Goal: Task Accomplishment & Management: Use online tool/utility

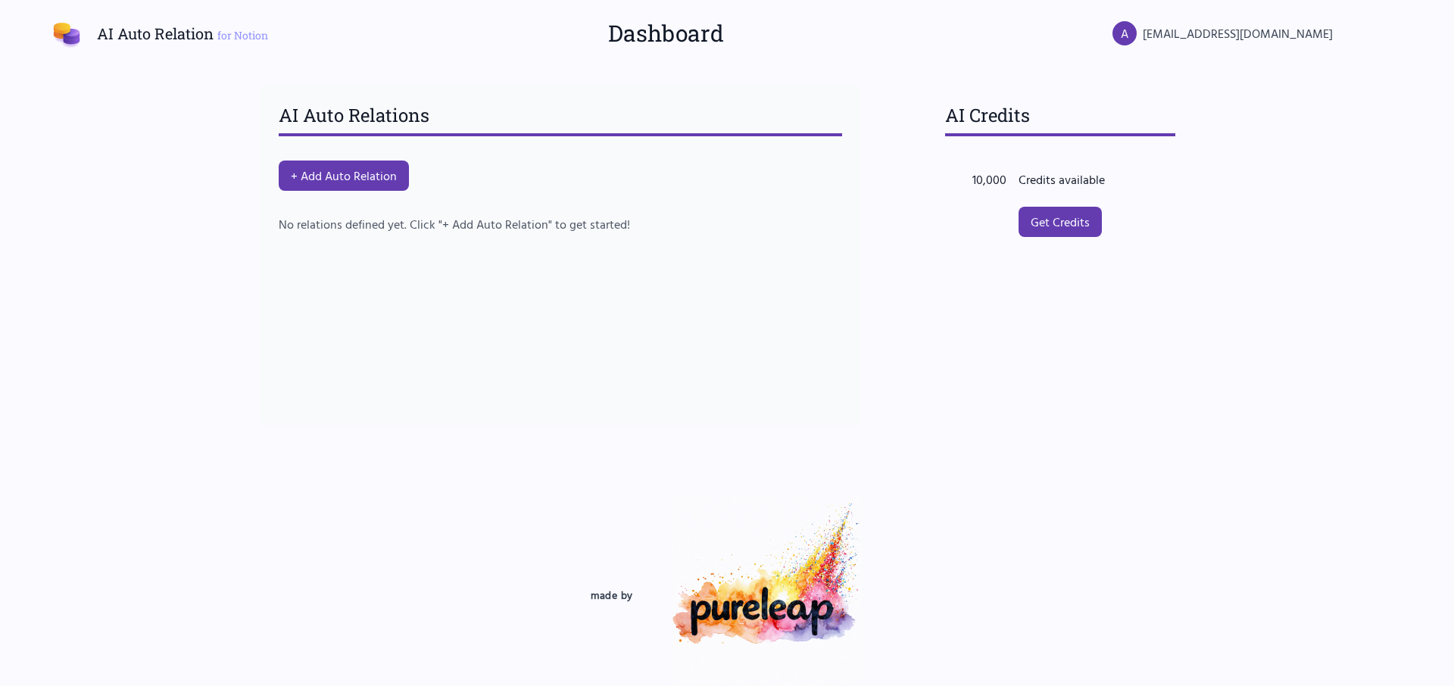
click at [378, 176] on button "+ Add Auto Relation" at bounding box center [344, 176] width 130 height 30
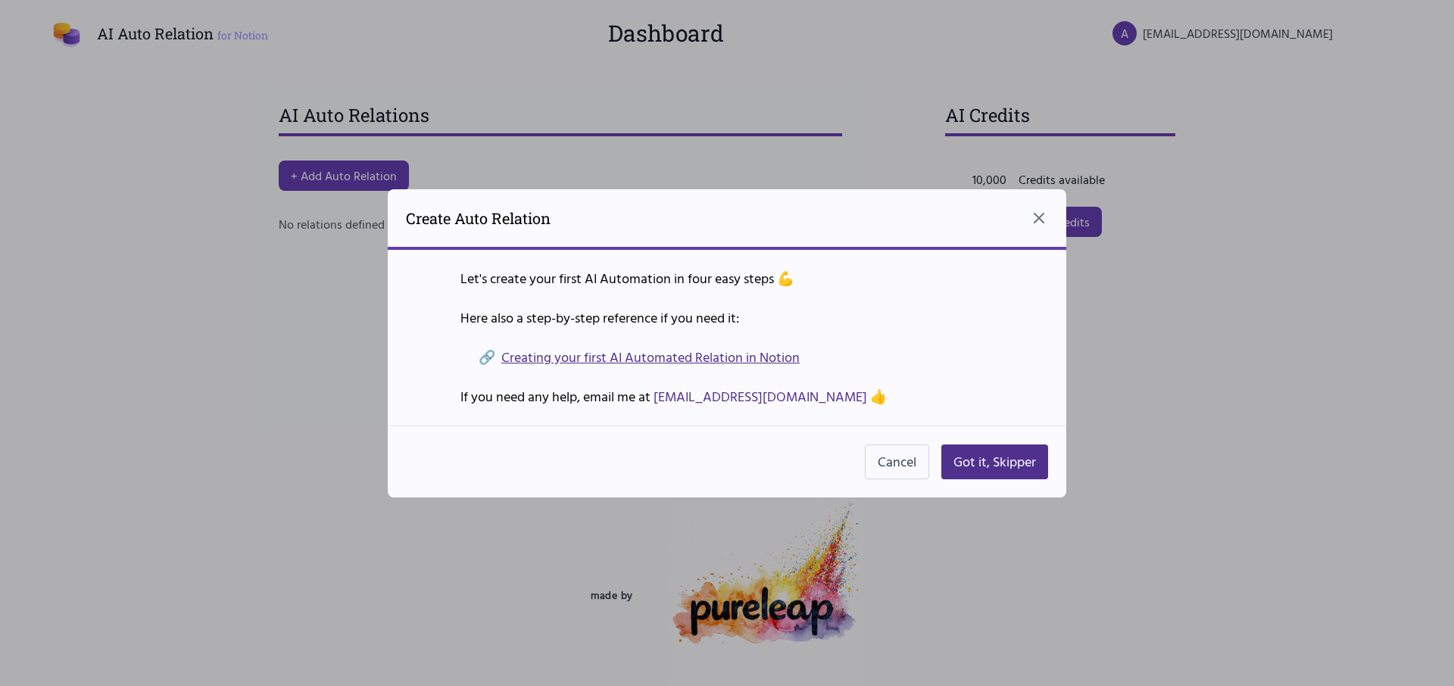
click at [754, 354] on link "Creating your first AI Automated Relation in Notion" at bounding box center [650, 357] width 298 height 21
click at [997, 457] on button "Got it, Skipper" at bounding box center [994, 461] width 107 height 35
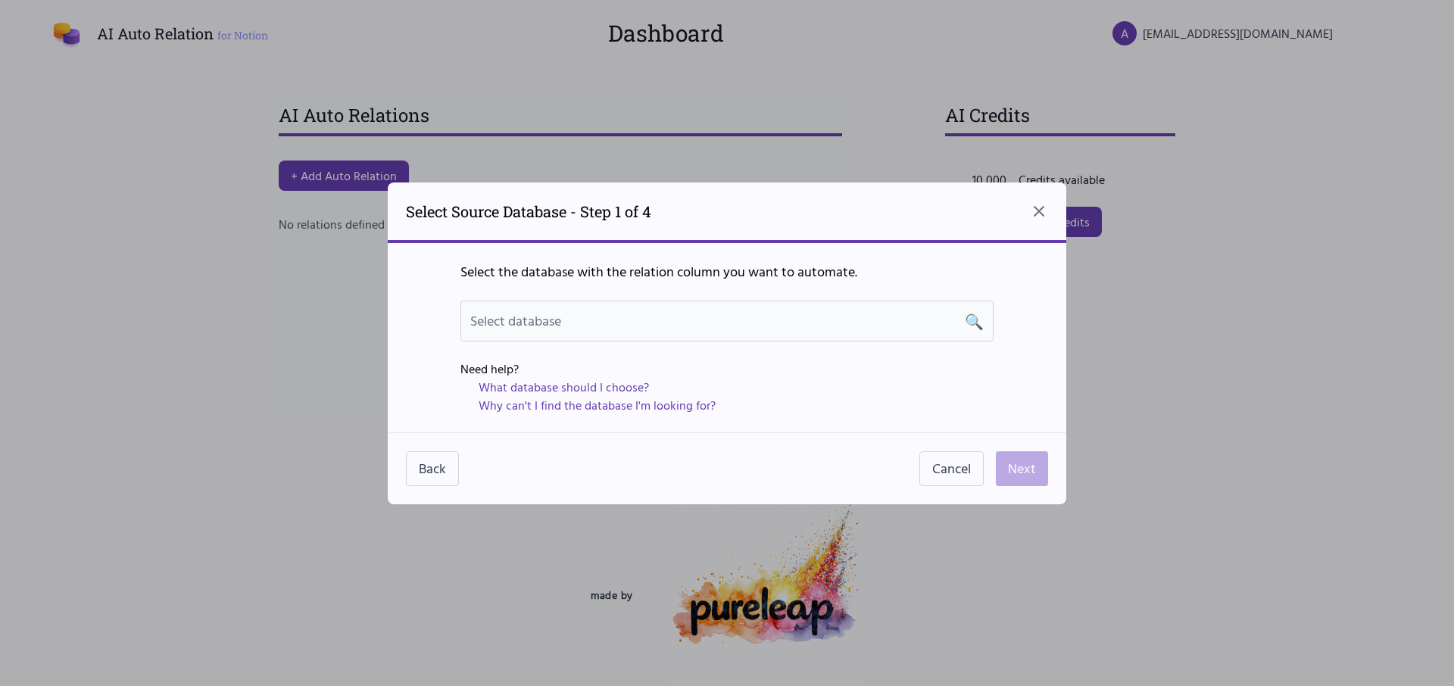
click at [963, 321] on div "Select database 🔍" at bounding box center [726, 320] width 513 height 21
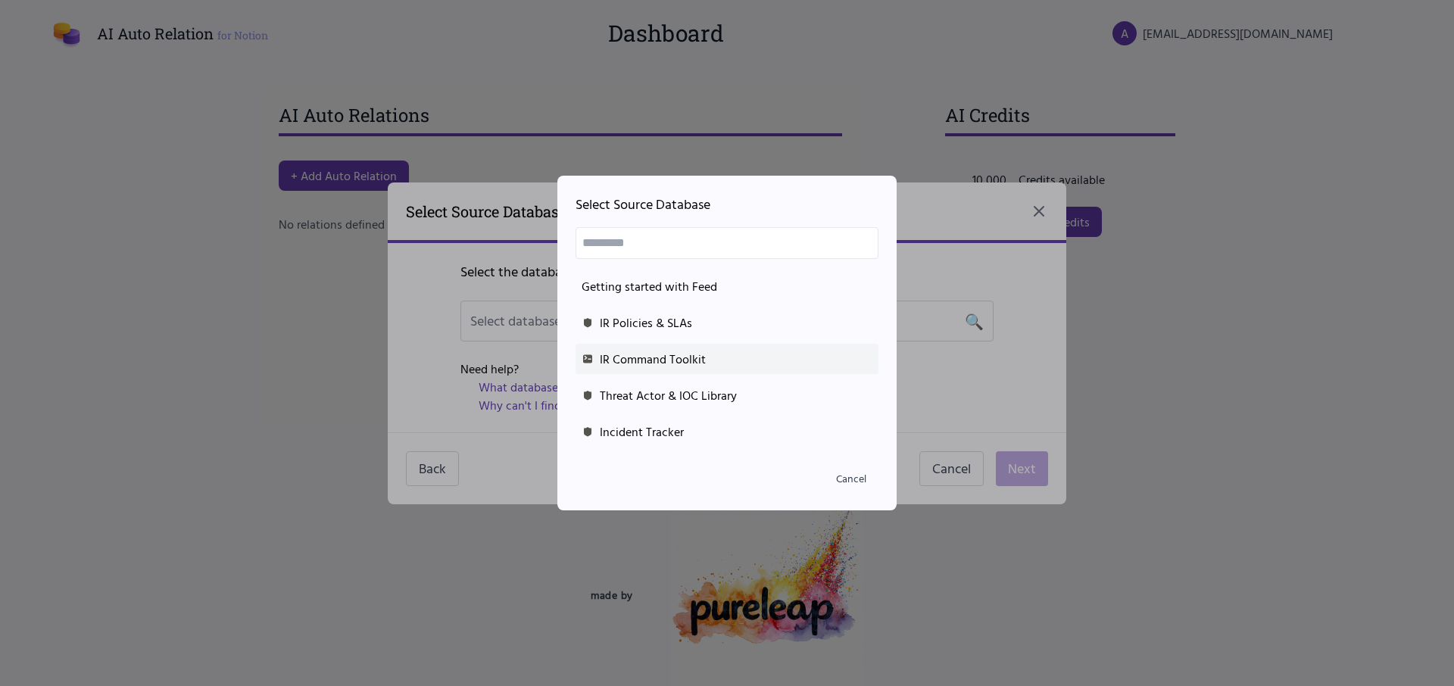
click at [628, 360] on div "IR Command Toolkit" at bounding box center [726, 359] width 291 height 18
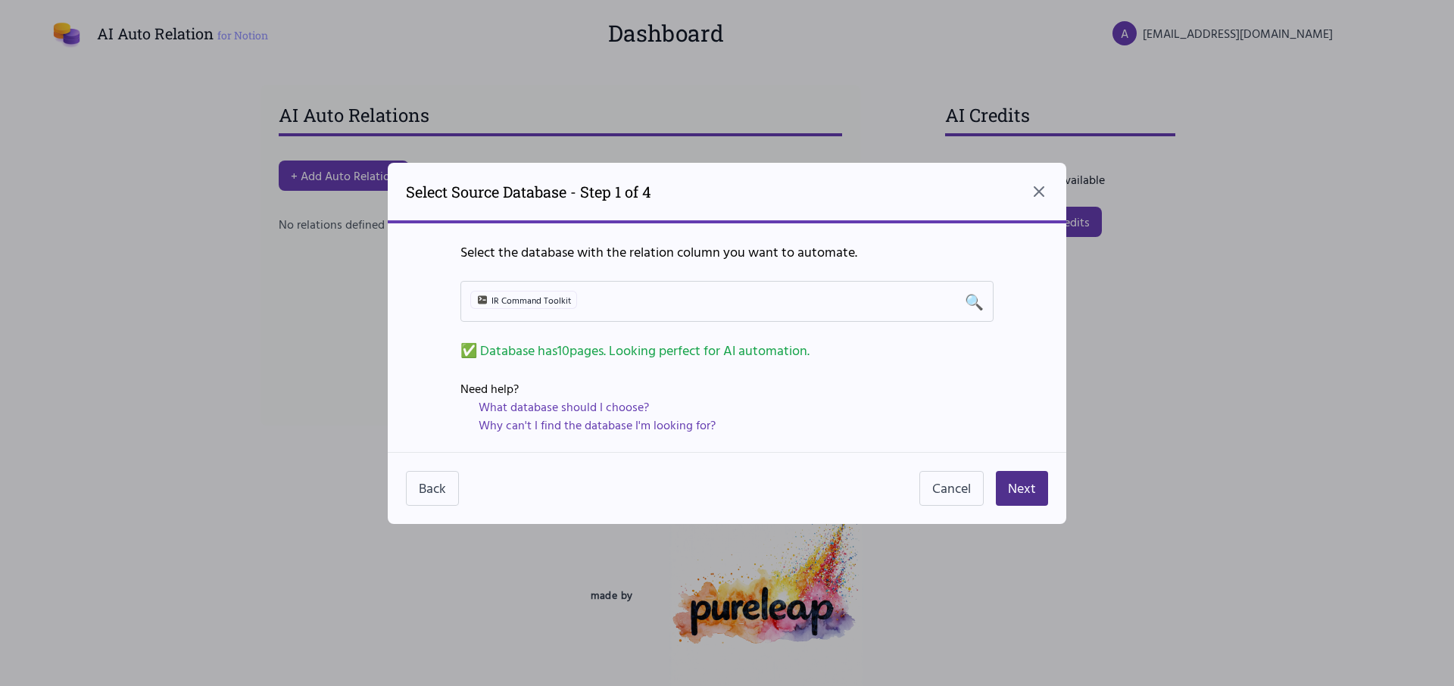
click at [622, 409] on link "What database should I choose?" at bounding box center [564, 406] width 170 height 18
click at [437, 492] on button "Back" at bounding box center [432, 488] width 53 height 35
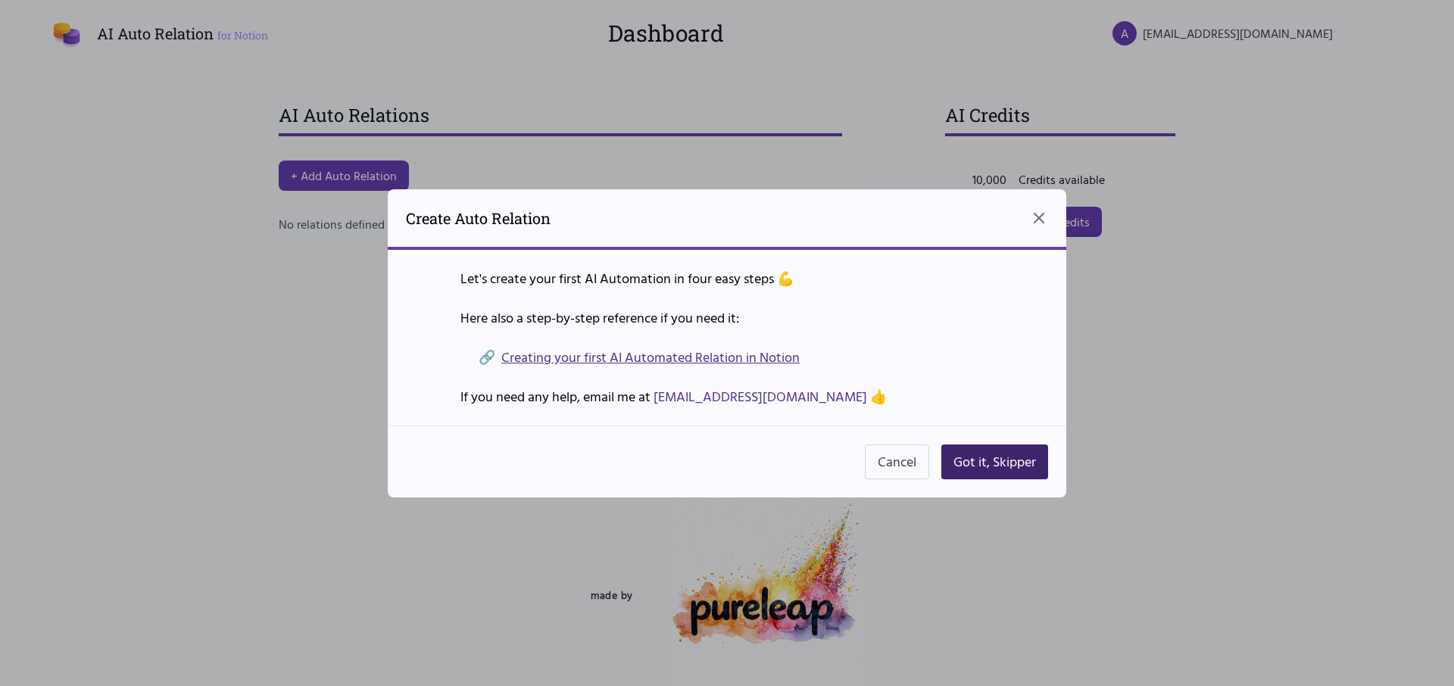
click at [967, 458] on button "Got it, Skipper" at bounding box center [994, 461] width 107 height 35
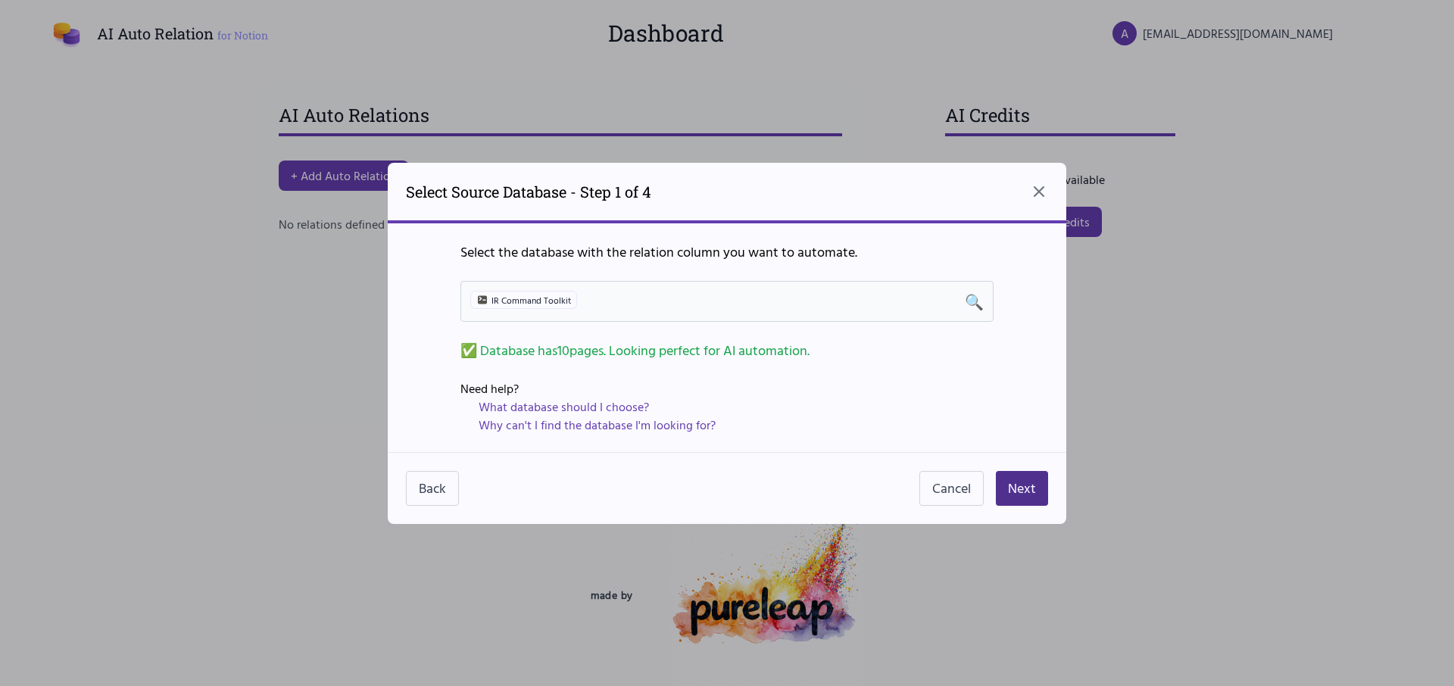
click at [971, 297] on span "🔍" at bounding box center [974, 301] width 19 height 21
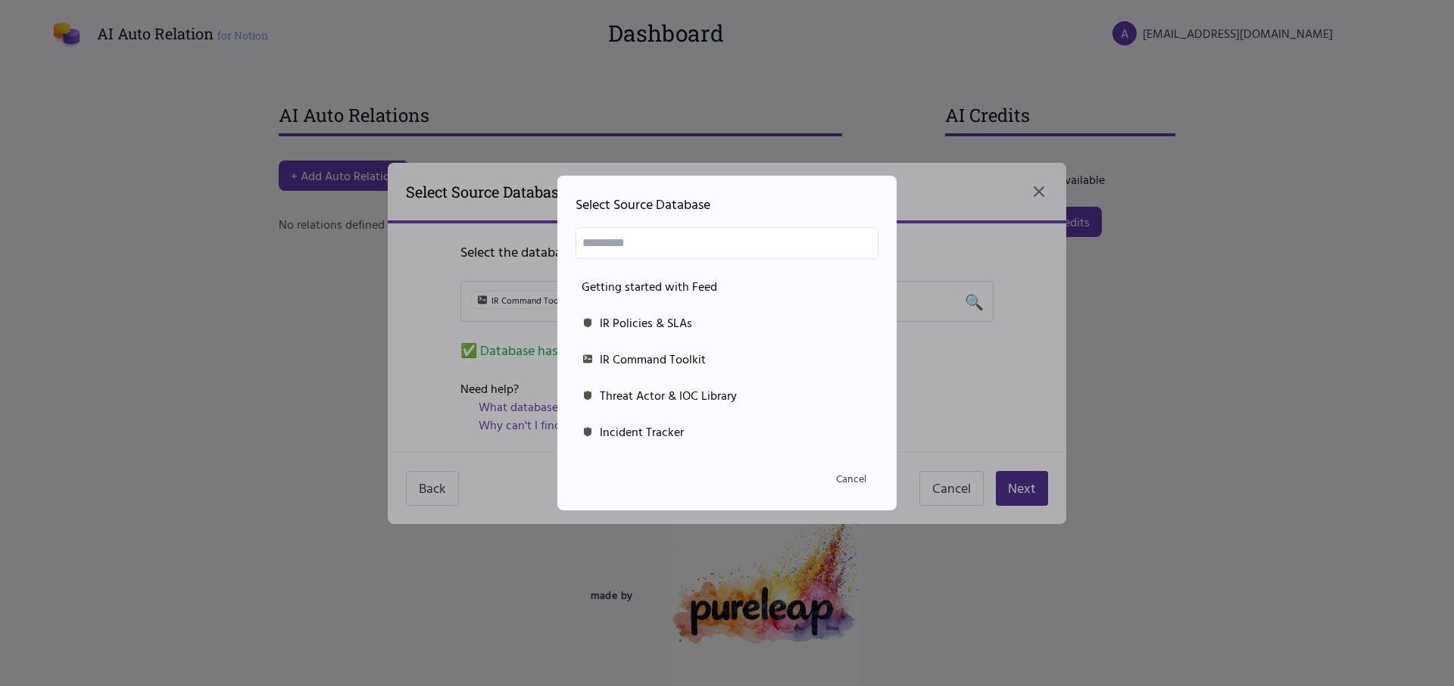
click at [429, 486] on div at bounding box center [727, 343] width 1454 height 686
click at [840, 482] on button "Cancel" at bounding box center [851, 478] width 55 height 27
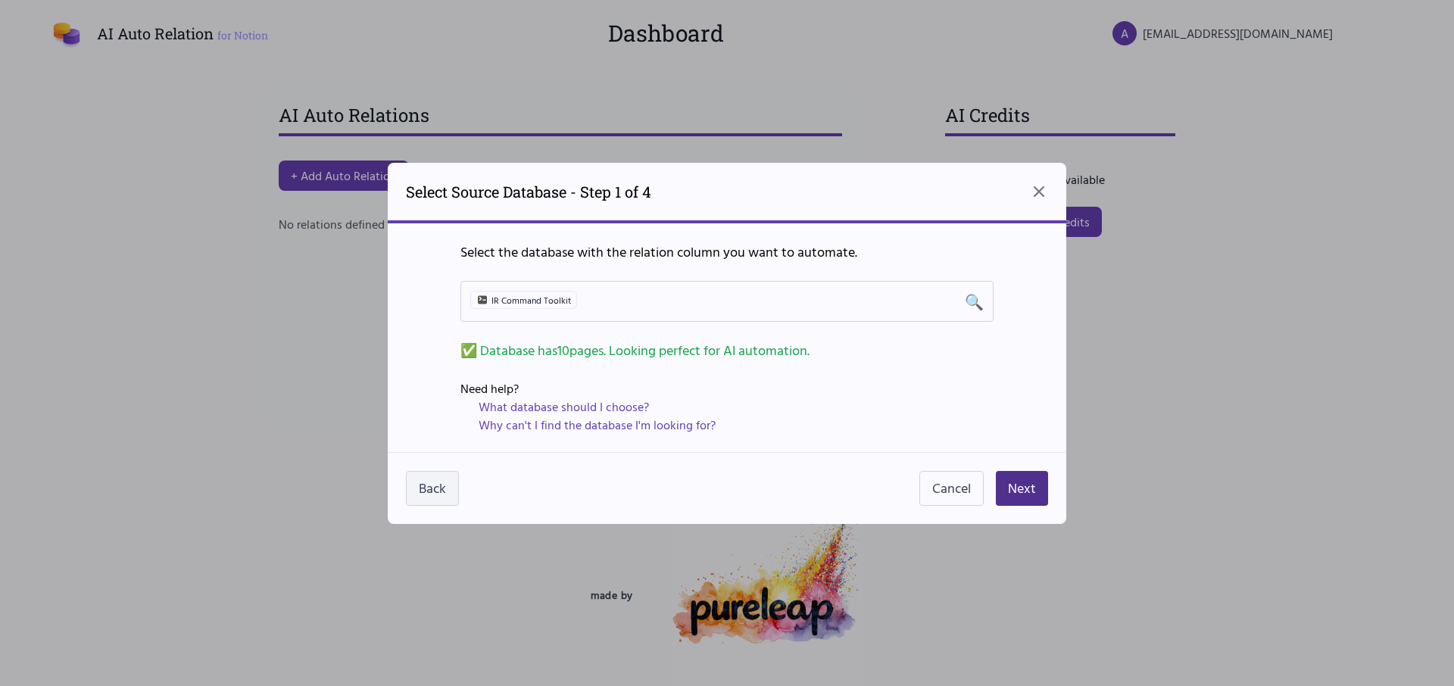
click at [425, 482] on button "Back" at bounding box center [432, 488] width 53 height 35
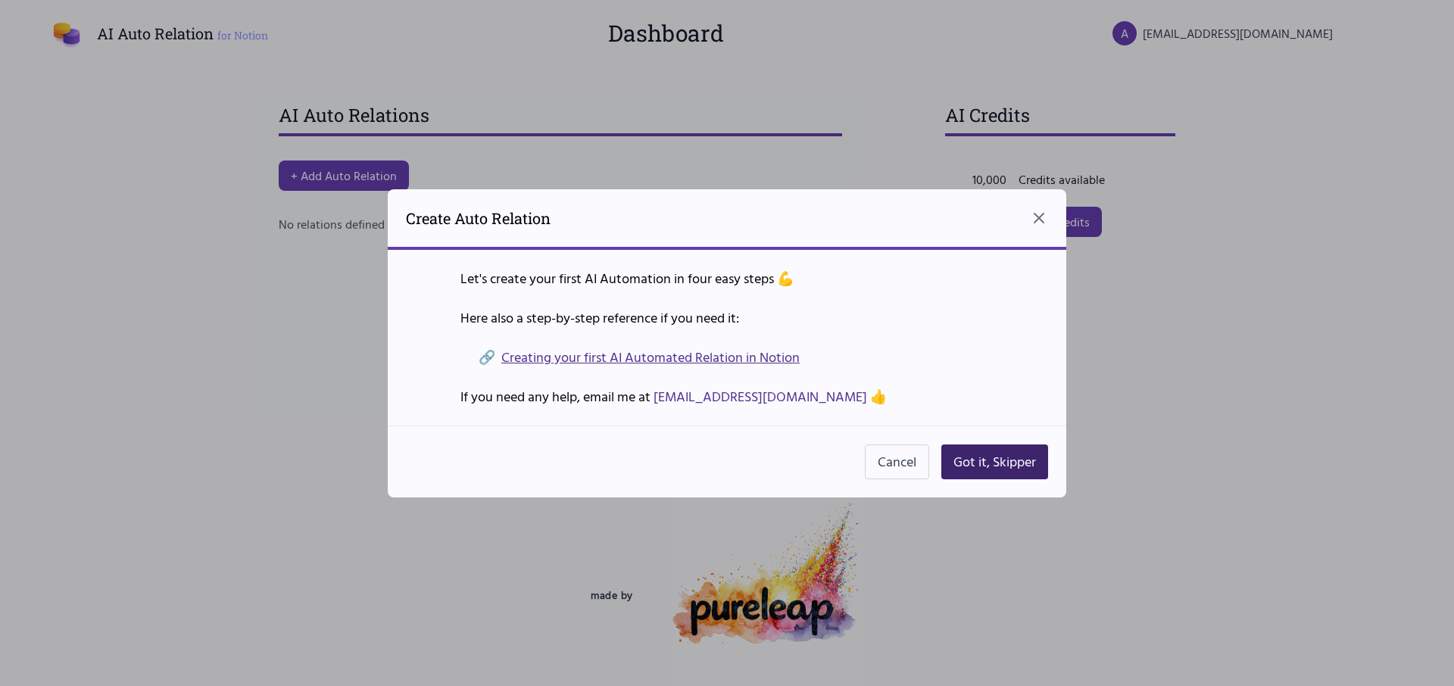
click at [982, 457] on button "Got it, Skipper" at bounding box center [994, 461] width 107 height 35
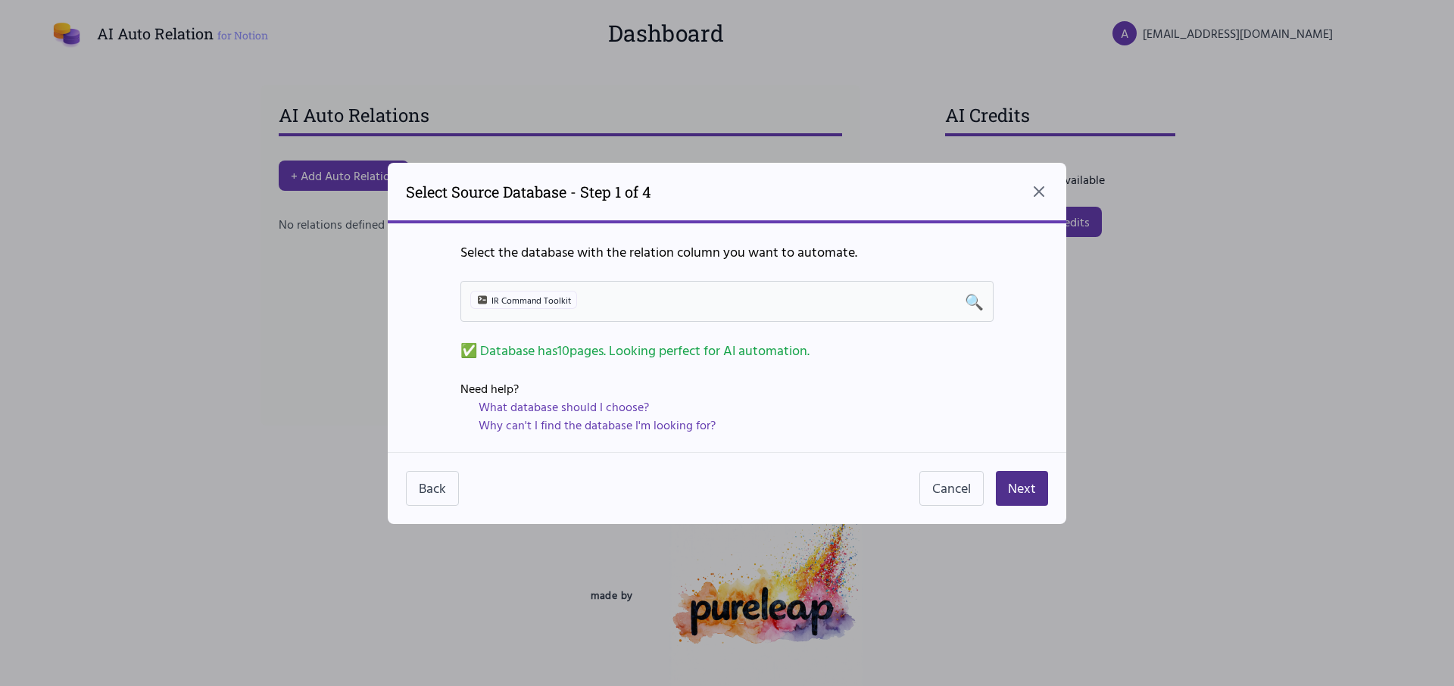
click at [768, 298] on div "IR Command Toolkit 🔍" at bounding box center [726, 301] width 513 height 21
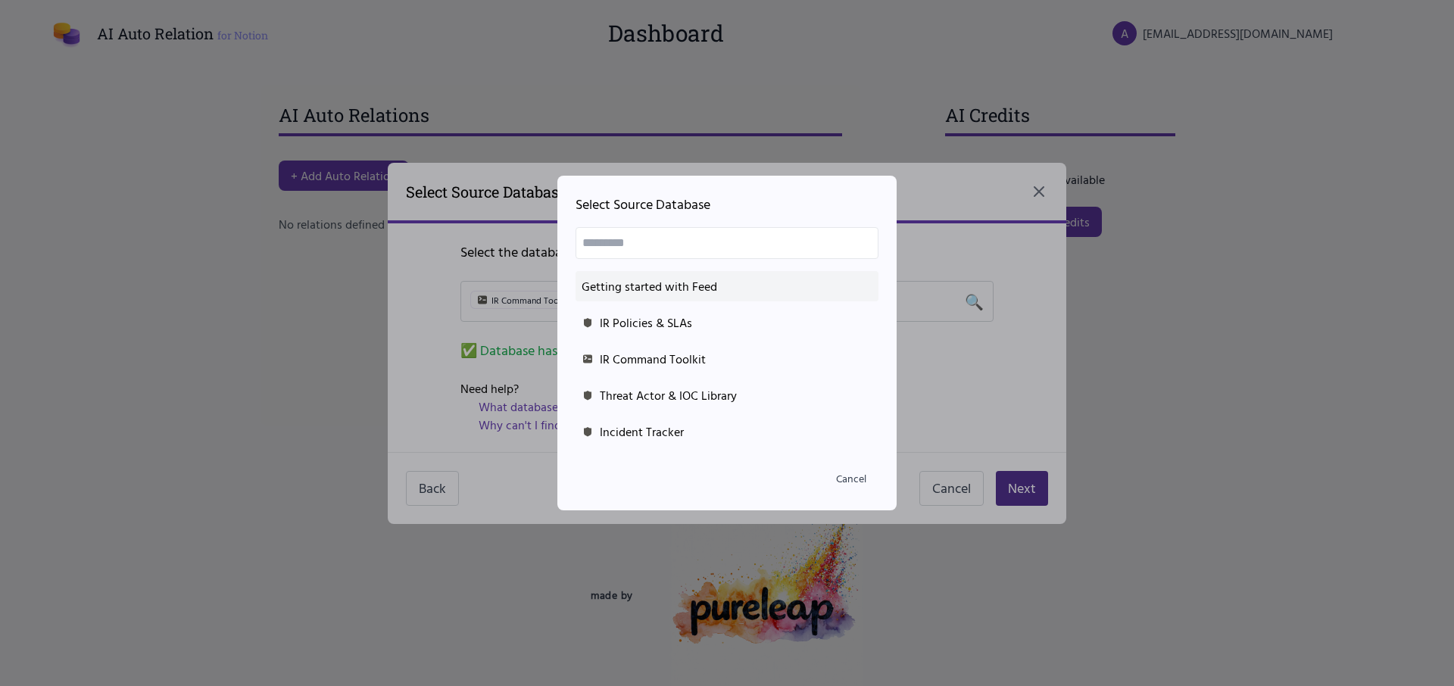
click at [709, 285] on div "Getting started with Feed" at bounding box center [726, 286] width 291 height 18
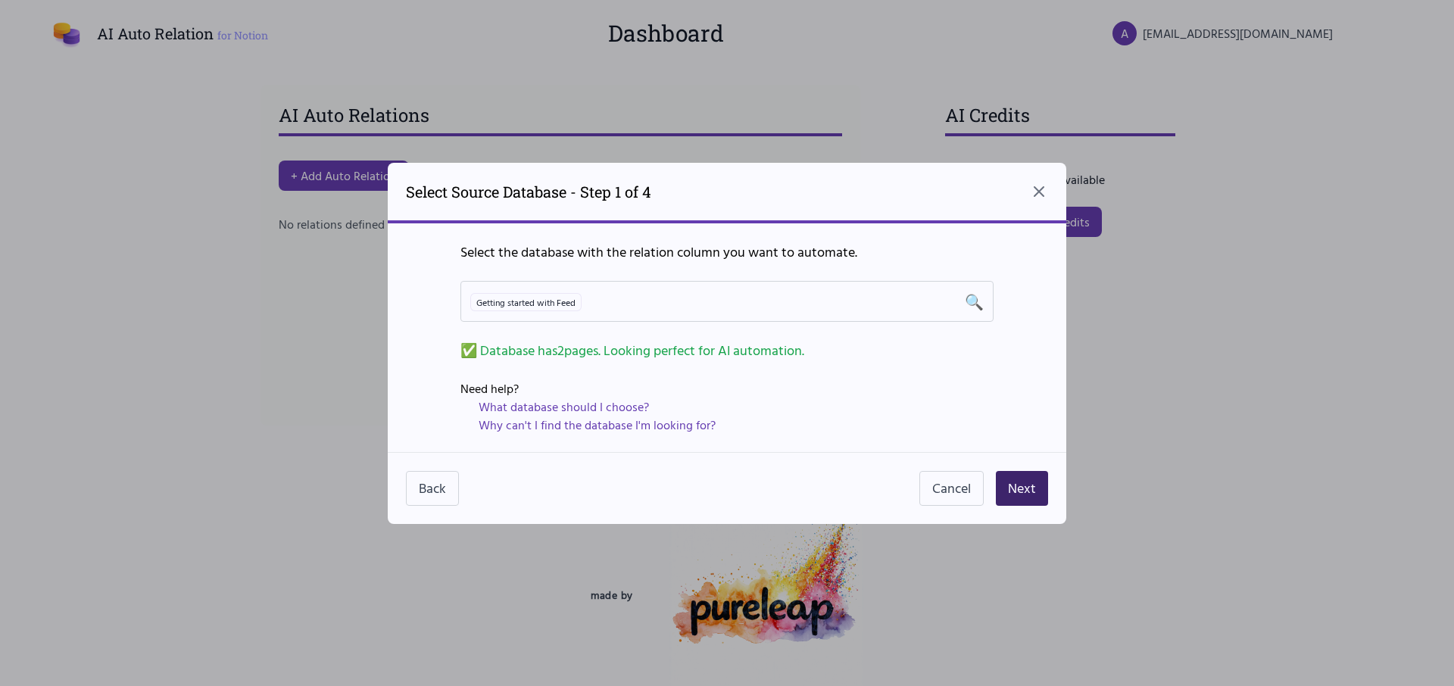
click at [1020, 497] on button "Next" at bounding box center [1022, 488] width 52 height 35
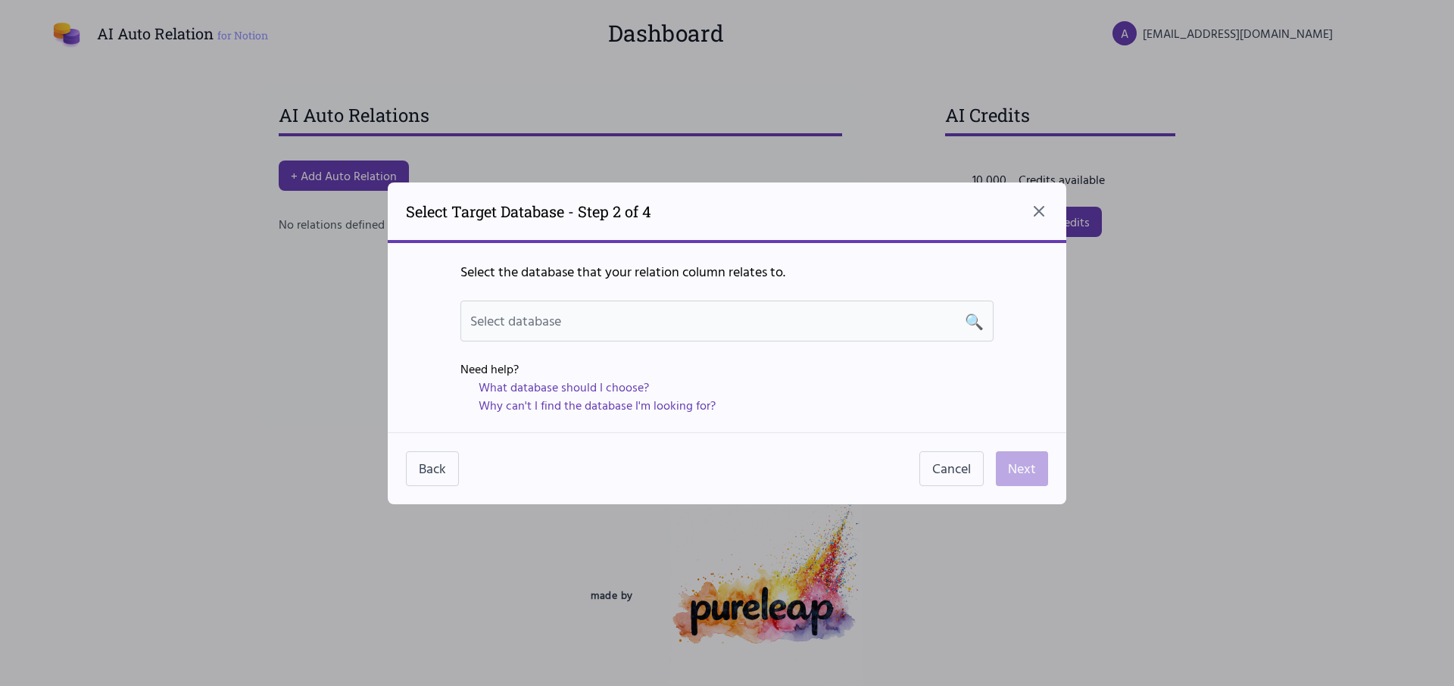
click at [837, 325] on div "Select database 🔍" at bounding box center [726, 320] width 513 height 21
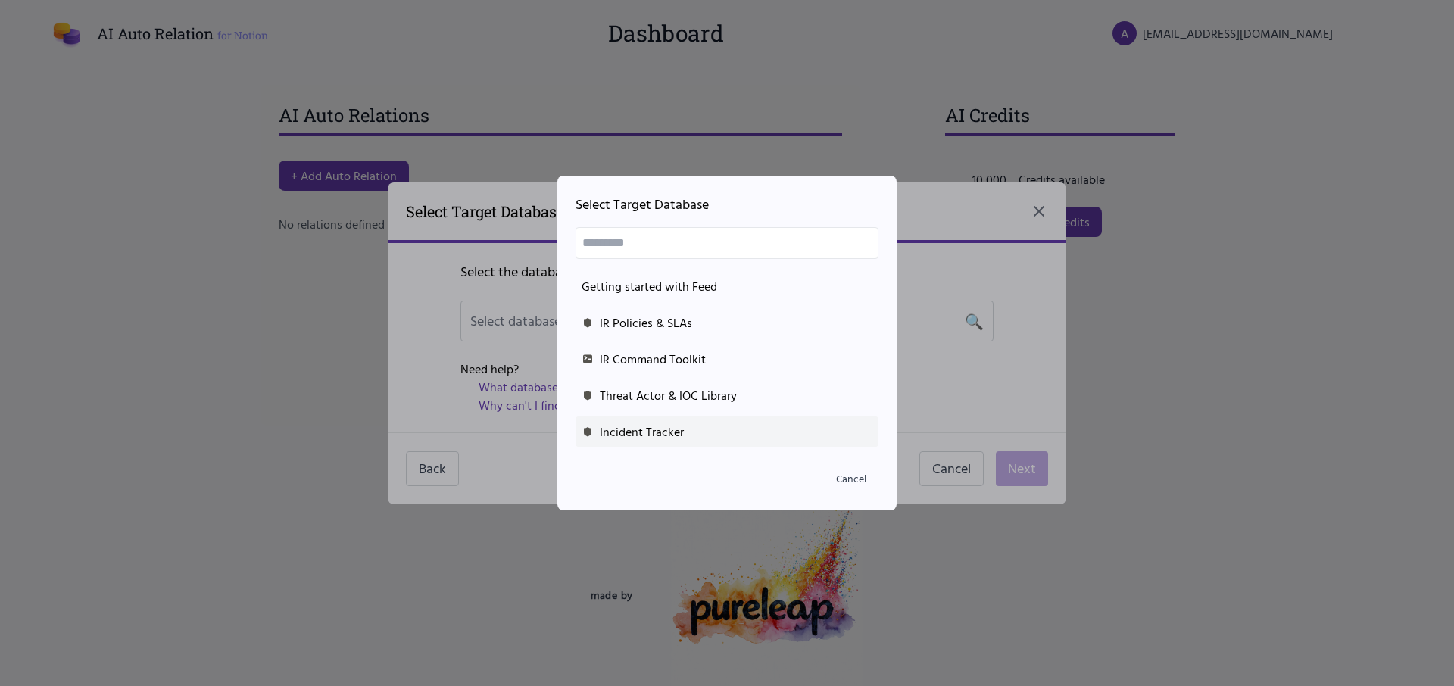
click at [737, 426] on div "Incident Tracker" at bounding box center [726, 431] width 291 height 18
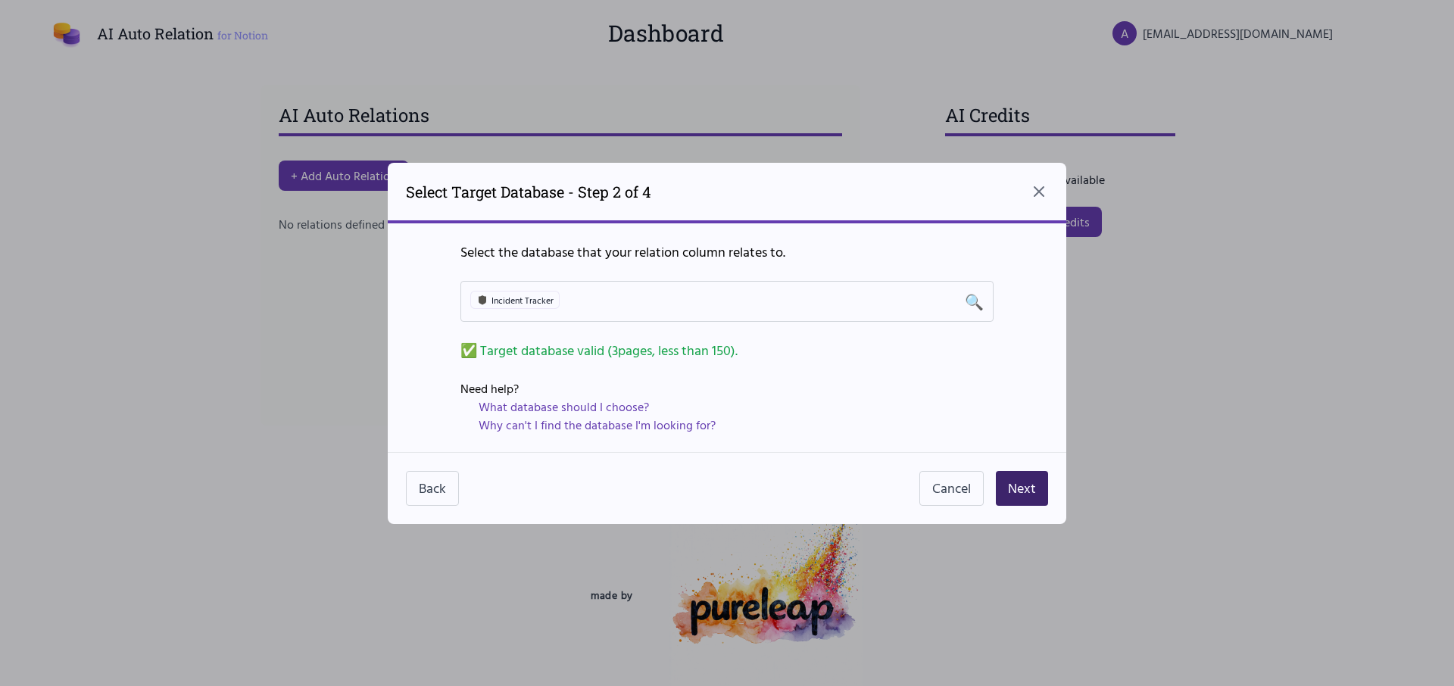
click at [1022, 495] on button "Next" at bounding box center [1022, 488] width 52 height 35
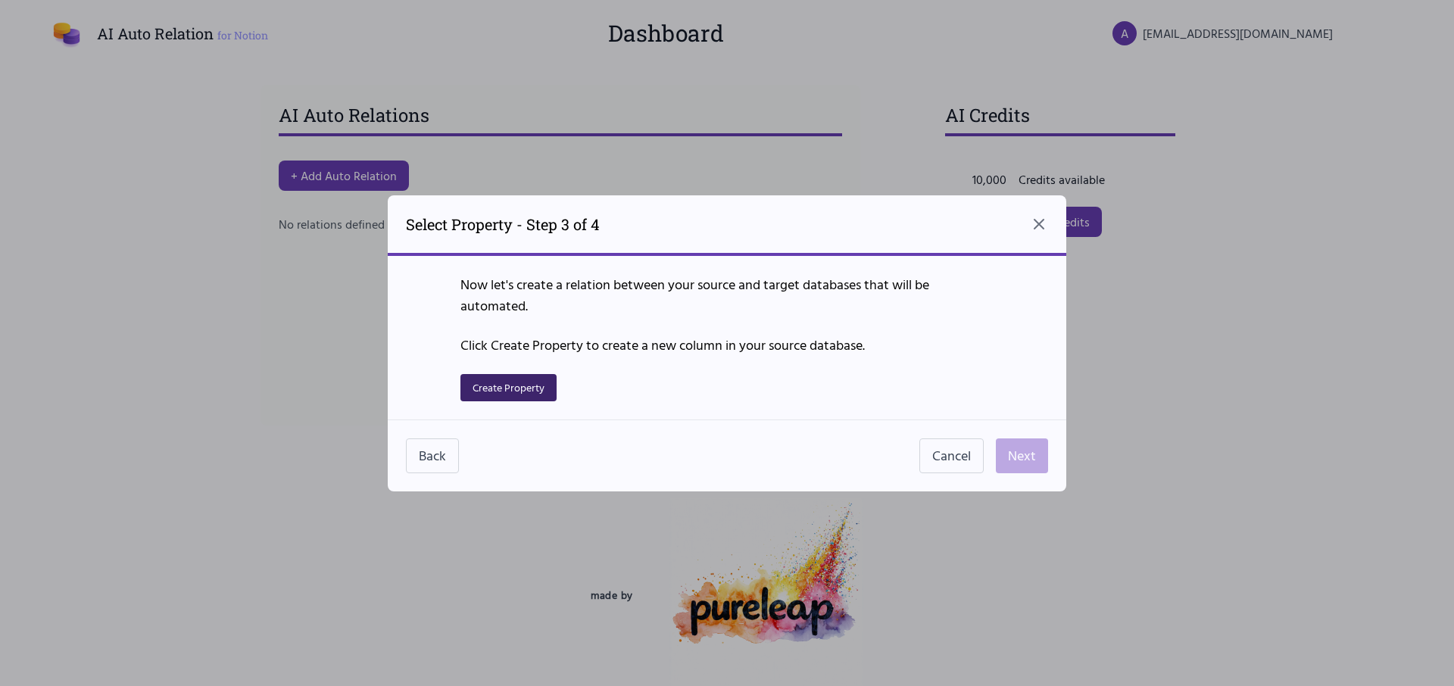
click at [520, 391] on button "Create Property" at bounding box center [508, 387] width 96 height 27
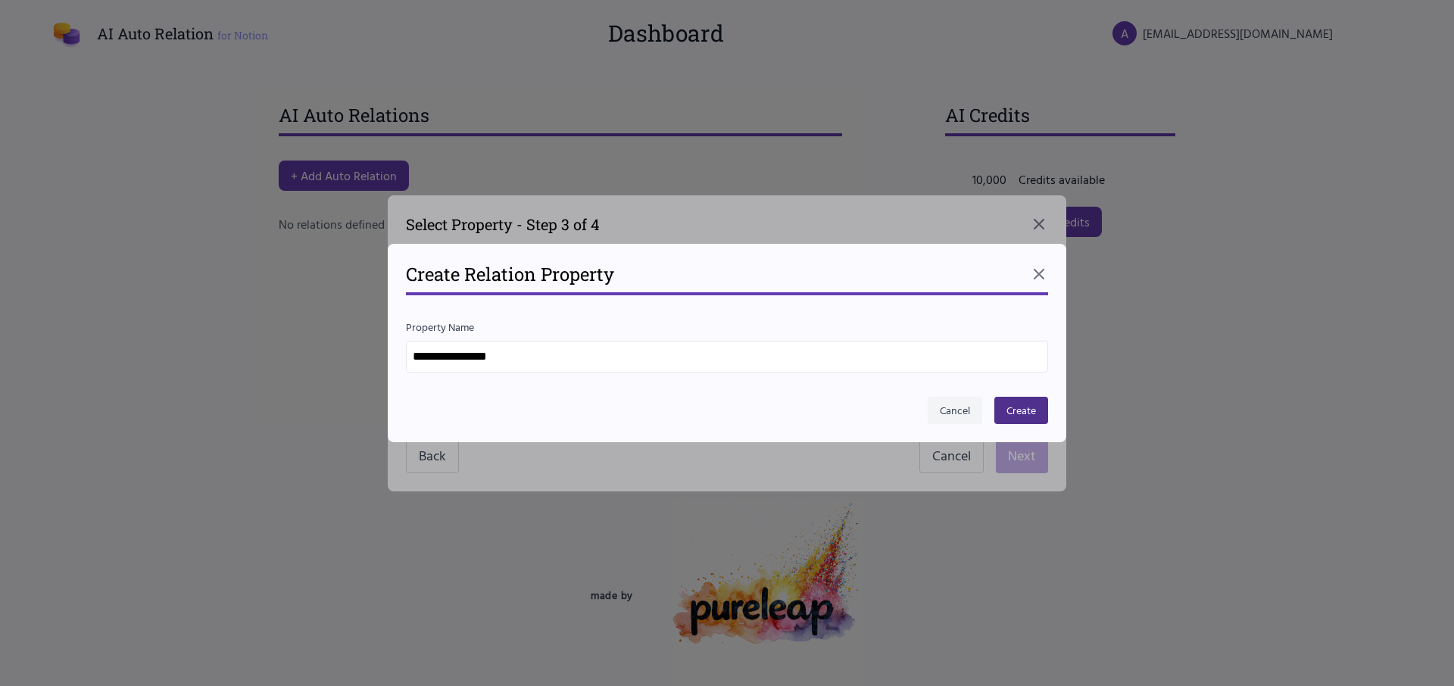
click at [961, 407] on button "Cancel" at bounding box center [954, 410] width 55 height 27
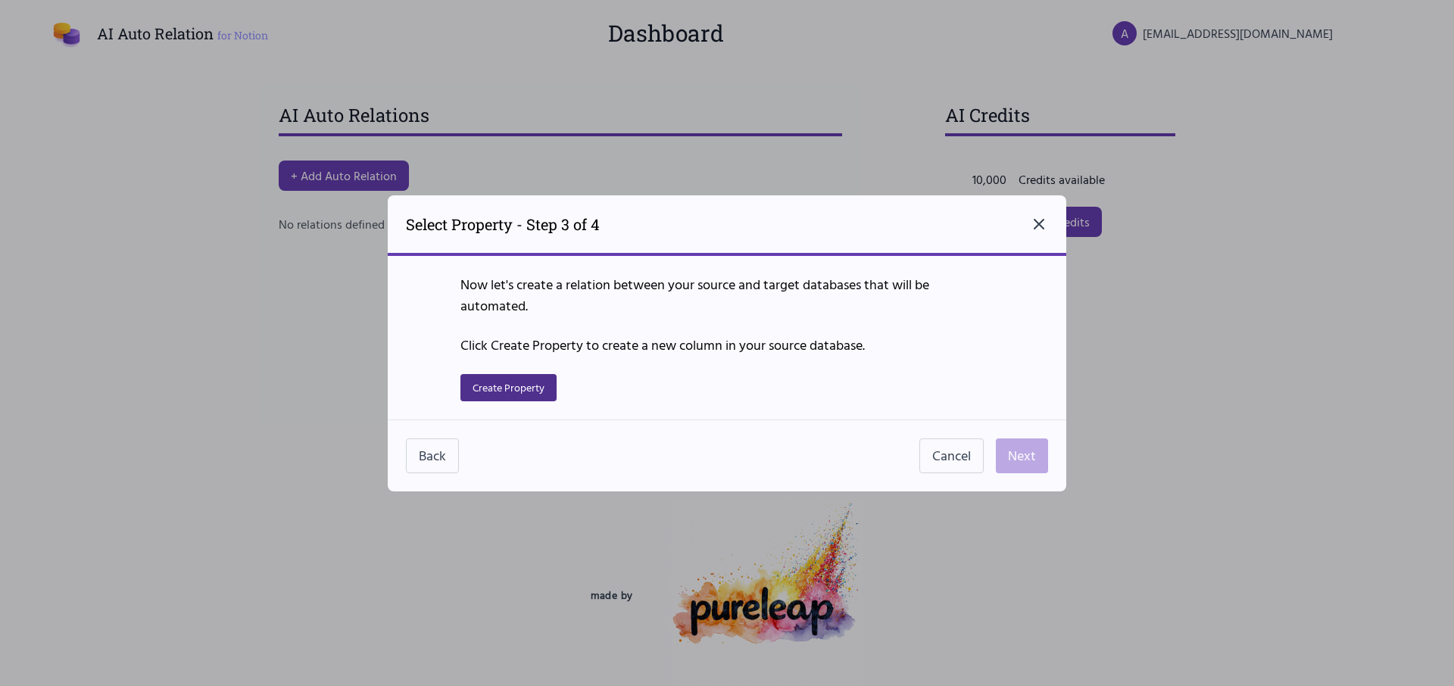
click at [1038, 223] on icon "Close dialog" at bounding box center [1038, 224] width 9 height 9
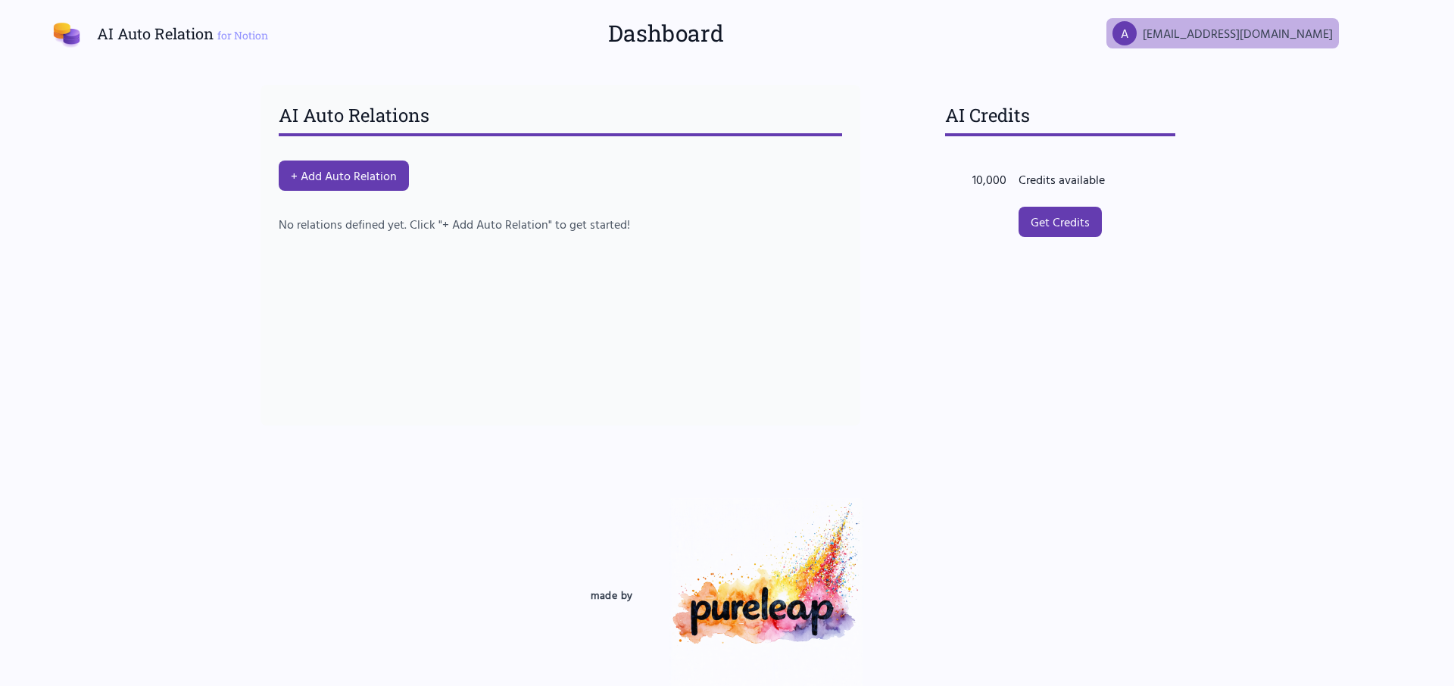
click at [1246, 23] on div "A [EMAIL_ADDRESS][DOMAIN_NAME]" at bounding box center [1222, 33] width 232 height 30
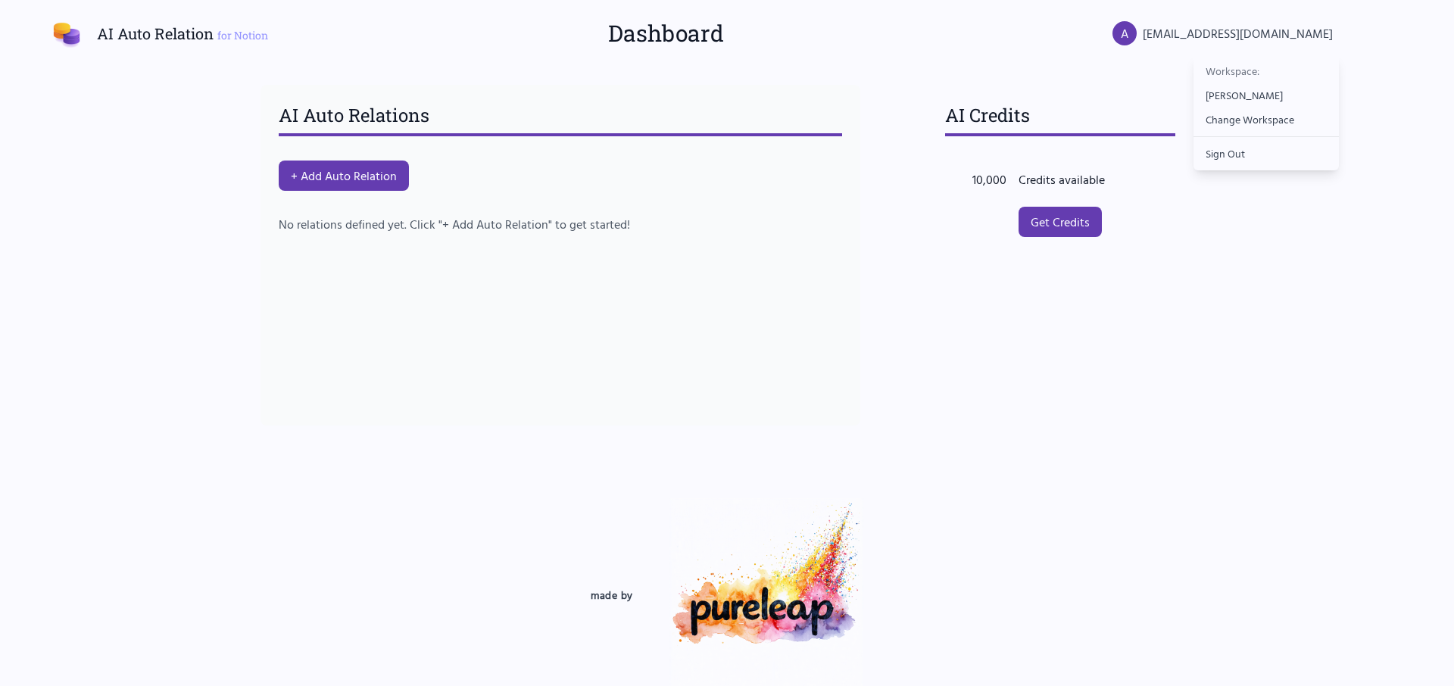
click at [1214, 98] on div "[PERSON_NAME]" at bounding box center [1265, 95] width 145 height 21
click at [1221, 30] on span "[EMAIL_ADDRESS][DOMAIN_NAME]" at bounding box center [1238, 33] width 190 height 18
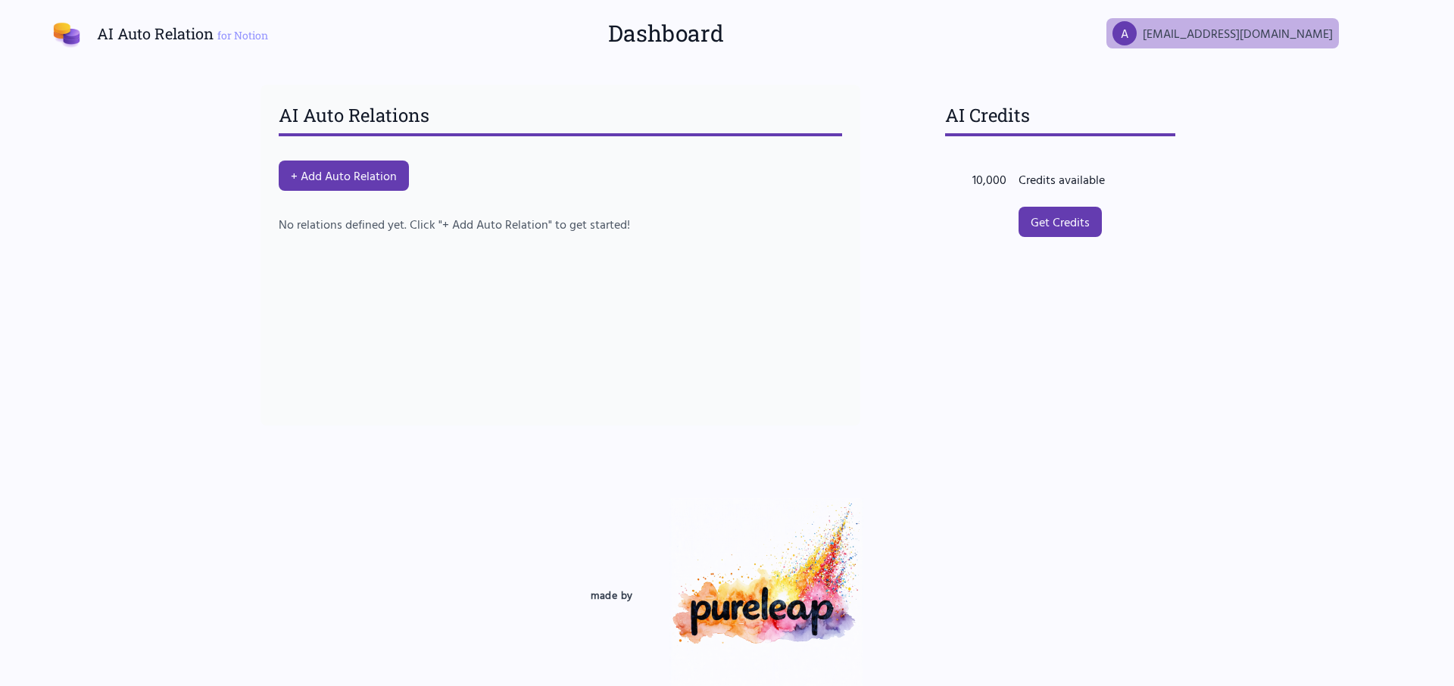
click at [1221, 30] on span "[EMAIL_ADDRESS][DOMAIN_NAME]" at bounding box center [1238, 33] width 190 height 18
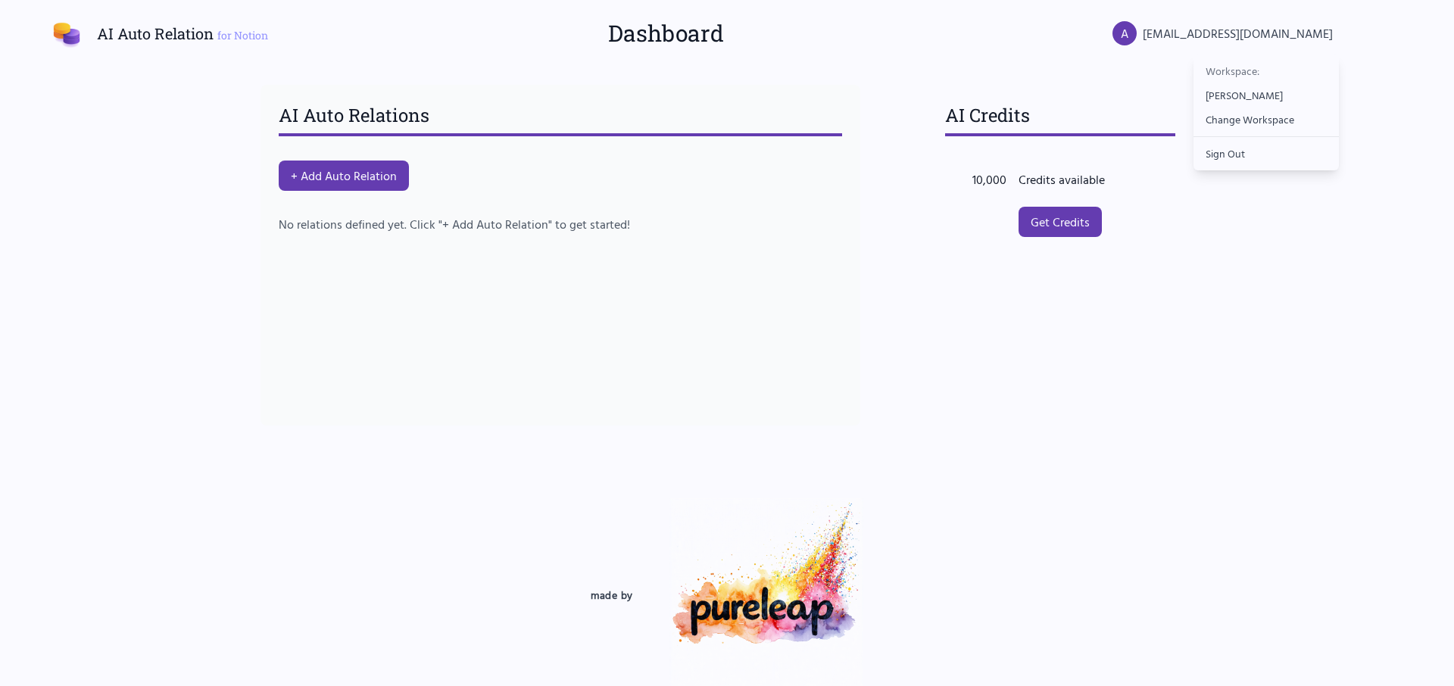
click at [1220, 70] on div "Workspace:" at bounding box center [1265, 71] width 145 height 27
click at [1215, 92] on div "[PERSON_NAME]" at bounding box center [1265, 95] width 145 height 21
